Goal: Information Seeking & Learning: Understand process/instructions

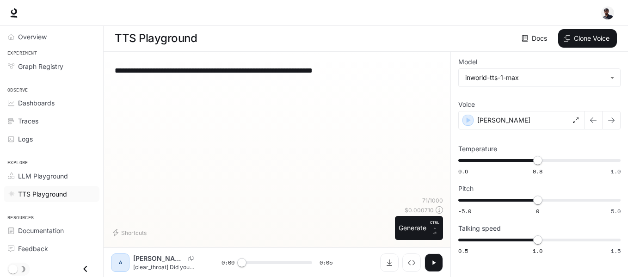
click at [55, 194] on span "TTS Playground" at bounding box center [42, 194] width 49 height 10
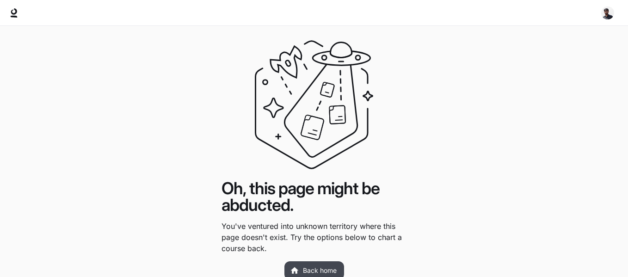
click at [317, 271] on link "Back home" at bounding box center [314, 270] width 60 height 18
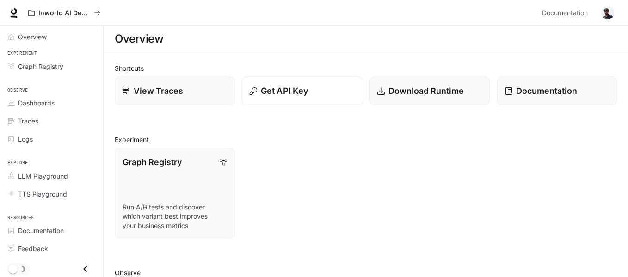
click at [292, 92] on p "Get API Key" at bounding box center [284, 91] width 47 height 12
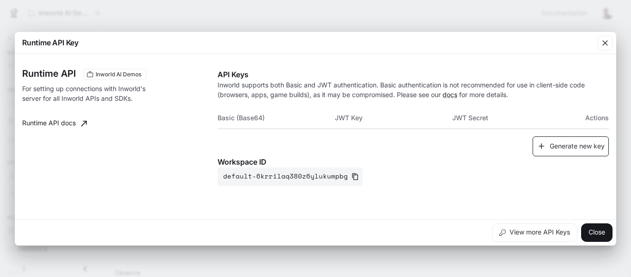
click at [567, 148] on button "Generate new key" at bounding box center [571, 146] width 76 height 20
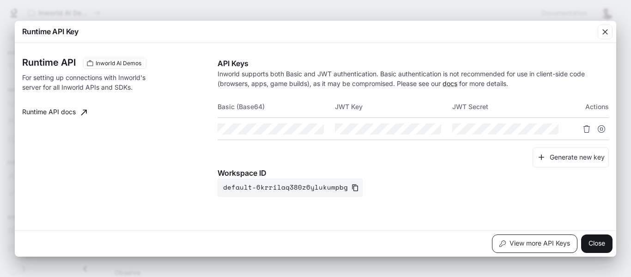
click at [532, 243] on button "View more API Keys" at bounding box center [534, 243] width 85 height 18
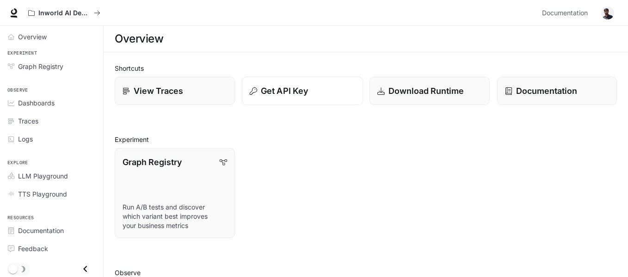
click at [282, 81] on button "Get API Key" at bounding box center [301, 91] width 121 height 29
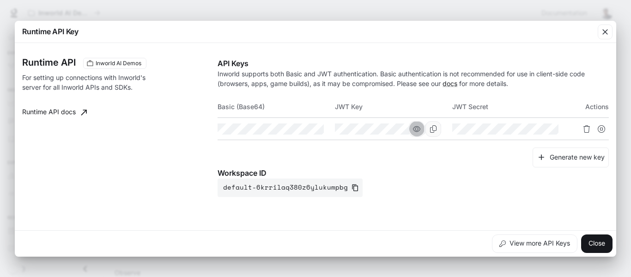
click at [422, 129] on button "button" at bounding box center [417, 129] width 16 height 16
click at [447, 82] on link "docs" at bounding box center [450, 83] width 15 height 8
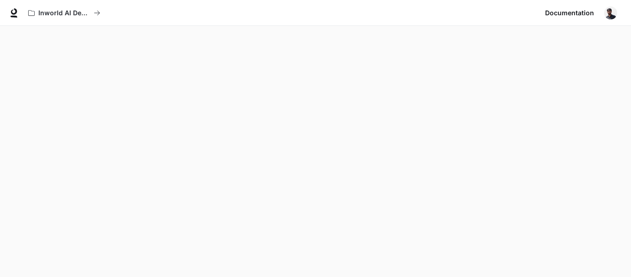
click at [610, 11] on img "button" at bounding box center [610, 12] width 13 height 13
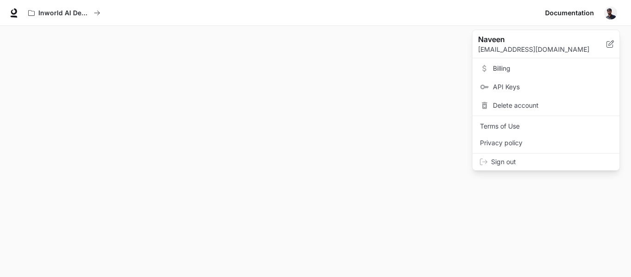
click at [508, 92] on link "API Keys" at bounding box center [546, 87] width 143 height 17
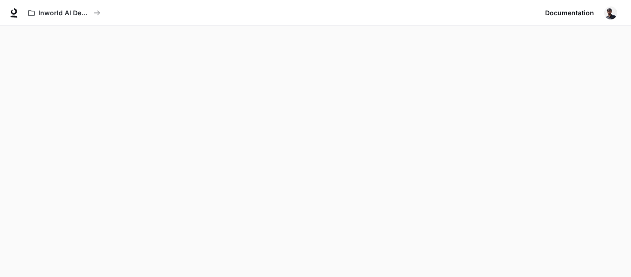
click at [610, 15] on img "button" at bounding box center [610, 12] width 13 height 13
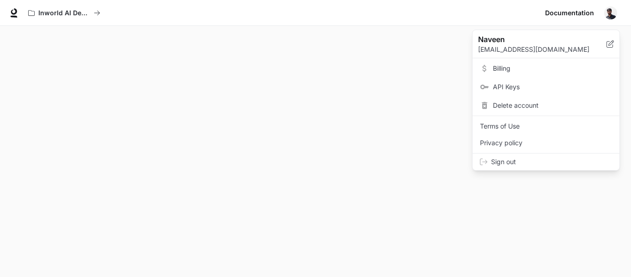
click at [523, 87] on span "API Keys" at bounding box center [552, 86] width 119 height 9
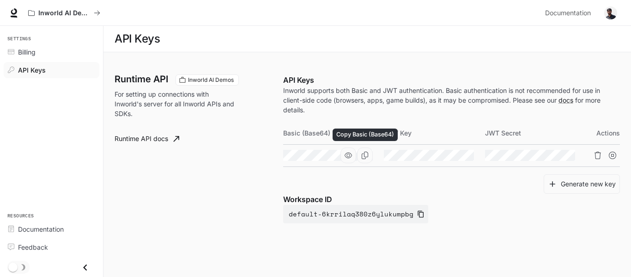
click at [364, 153] on icon "Copy Basic (Base64)" at bounding box center [364, 155] width 7 height 7
click at [48, 231] on span "Documentation" at bounding box center [41, 229] width 46 height 10
